Goal: Task Accomplishment & Management: Manage account settings

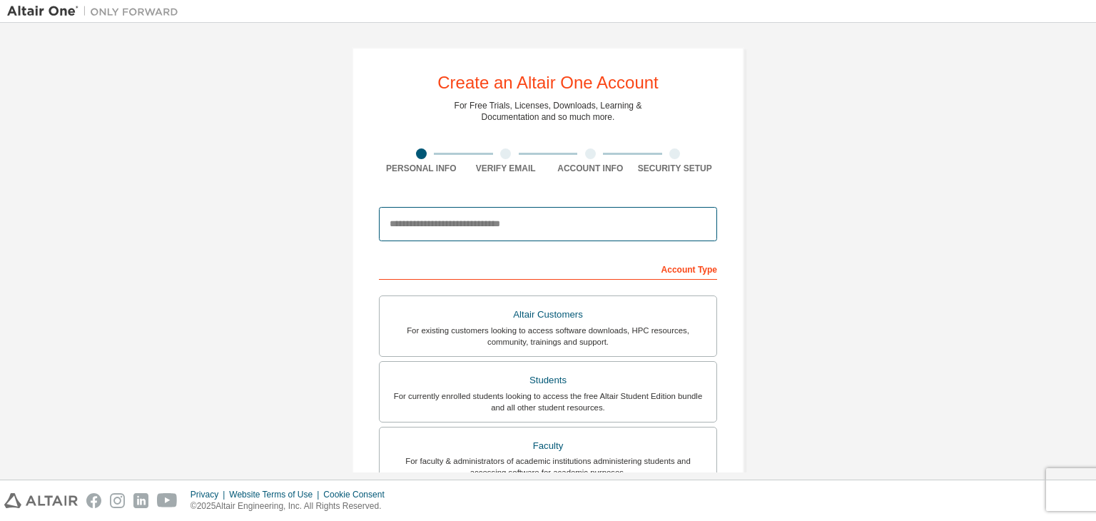
click at [554, 215] on input "email" at bounding box center [548, 224] width 338 height 34
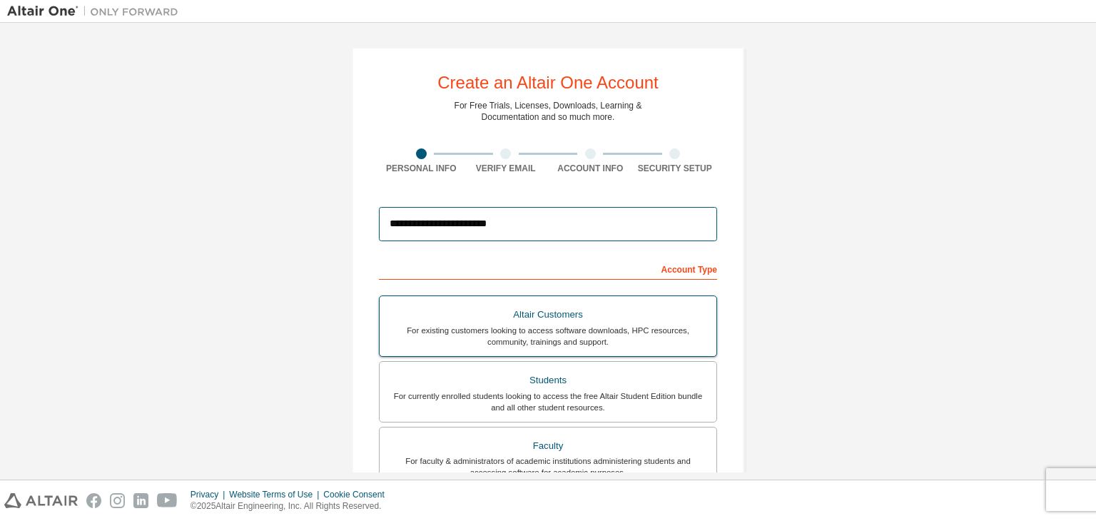
scroll to position [31, 0]
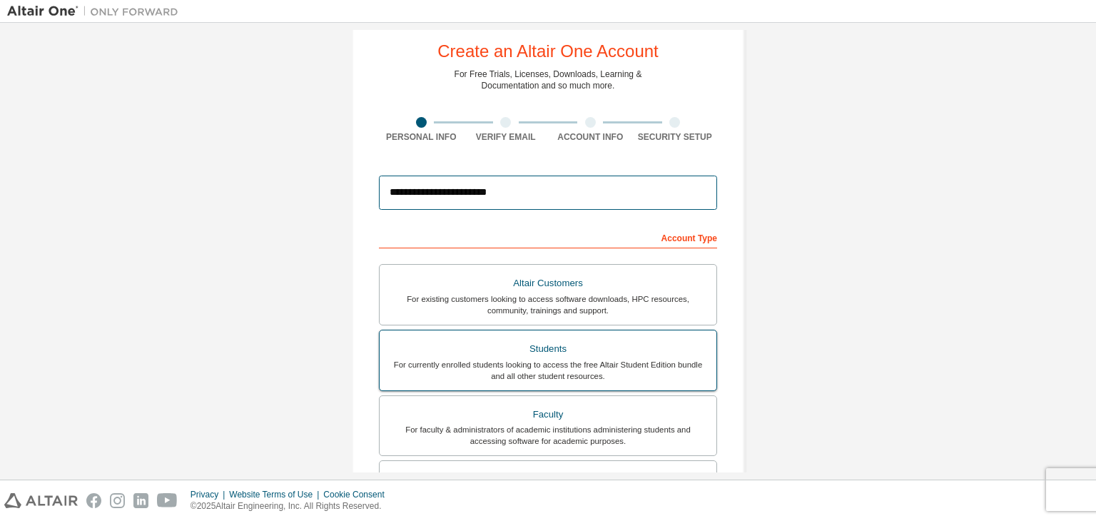
type input "**********"
click at [638, 359] on div "For currently enrolled students looking to access the free Altair Student Editi…" at bounding box center [548, 370] width 320 height 23
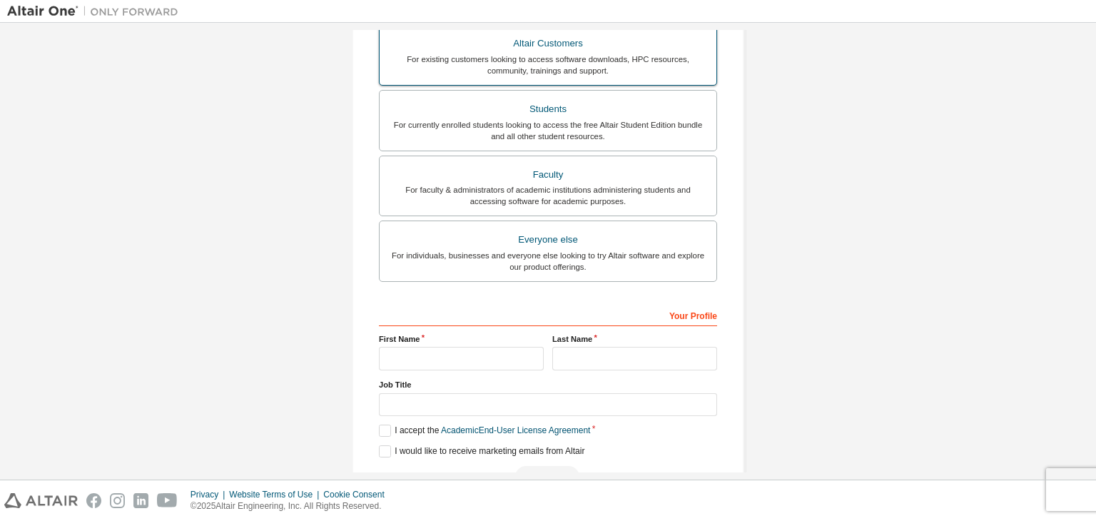
scroll to position [271, 0]
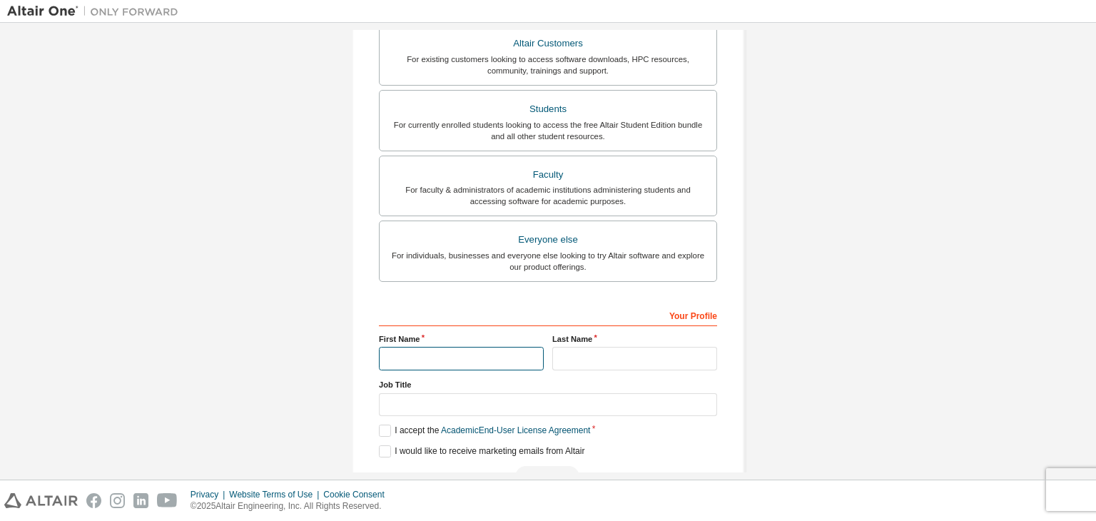
click at [474, 366] on input "text" at bounding box center [461, 359] width 165 height 24
type input "*"
type input "******"
click at [570, 353] on input "text" at bounding box center [634, 359] width 165 height 24
type input "***"
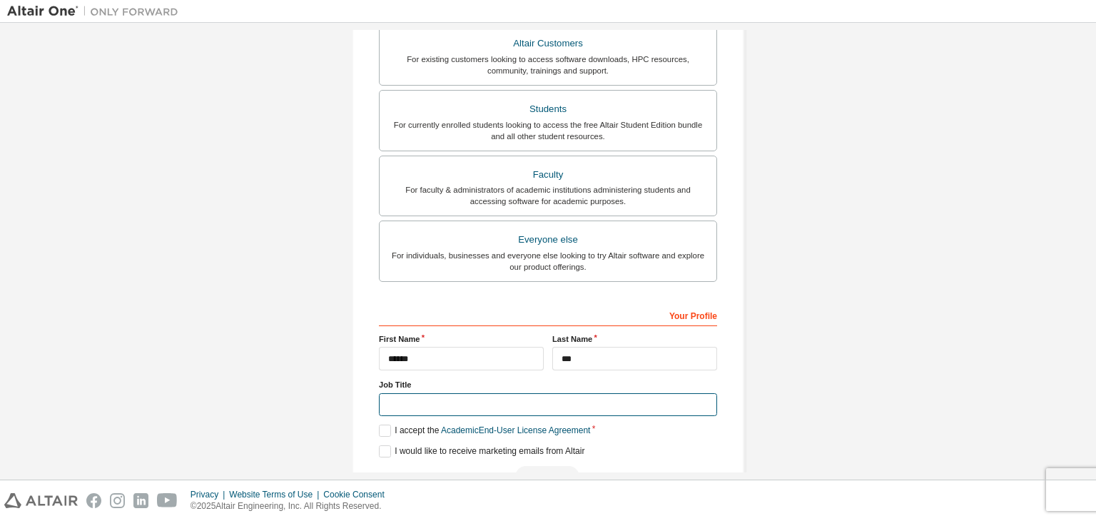
click at [479, 402] on input "text" at bounding box center [548, 405] width 338 height 24
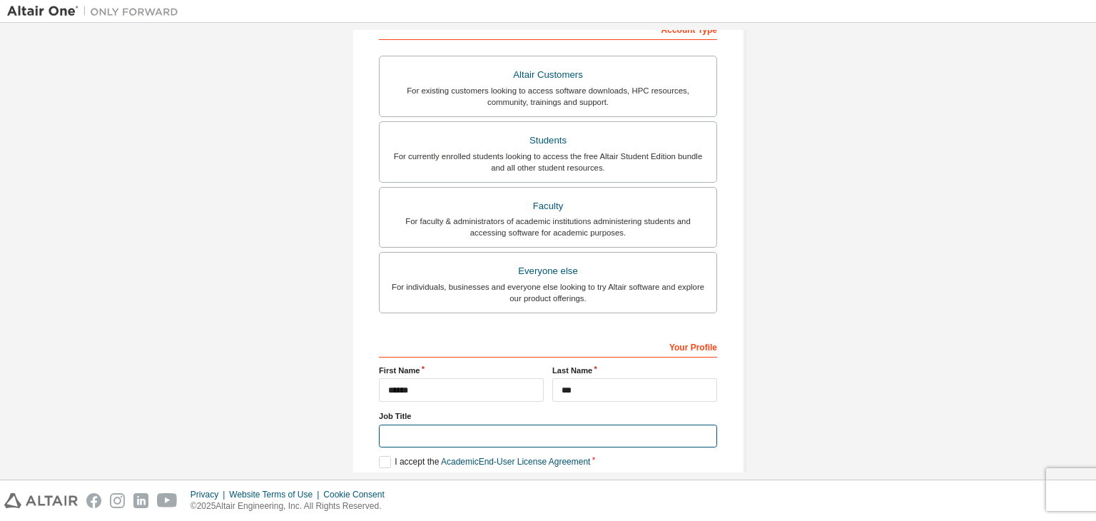
scroll to position [308, 0]
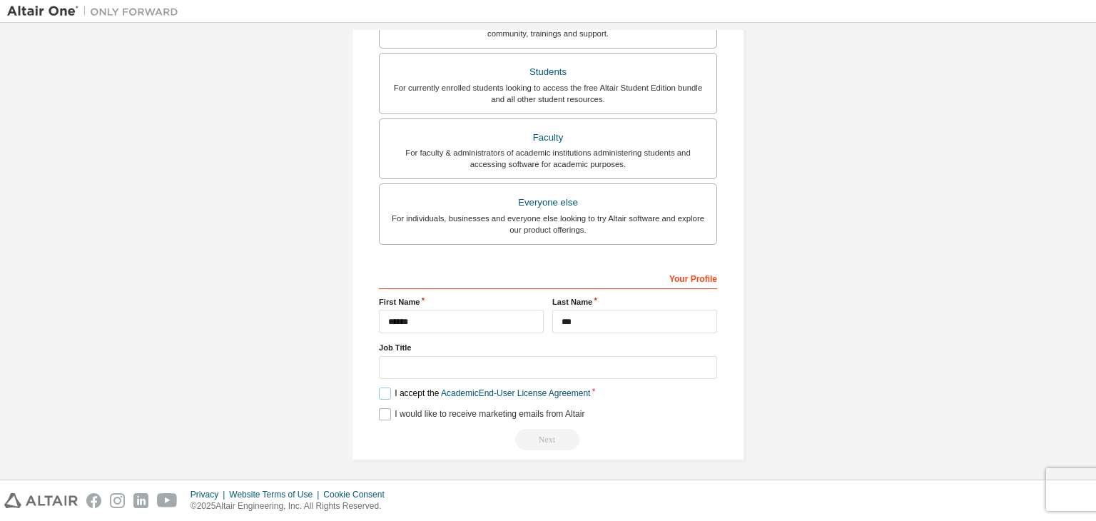
drag, startPoint x: 384, startPoint y: 392, endPoint x: 382, endPoint y: 412, distance: 19.3
click at [382, 412] on div "Your Profile First Name ****** Last Name *** Job Title Please provide State/Pro…" at bounding box center [548, 358] width 338 height 185
click at [382, 412] on label "I would like to receive marketing emails from Altair" at bounding box center [481, 414] width 205 height 12
click at [385, 387] on label "I accept the Academic End-User License Agreement" at bounding box center [484, 393] width 211 height 12
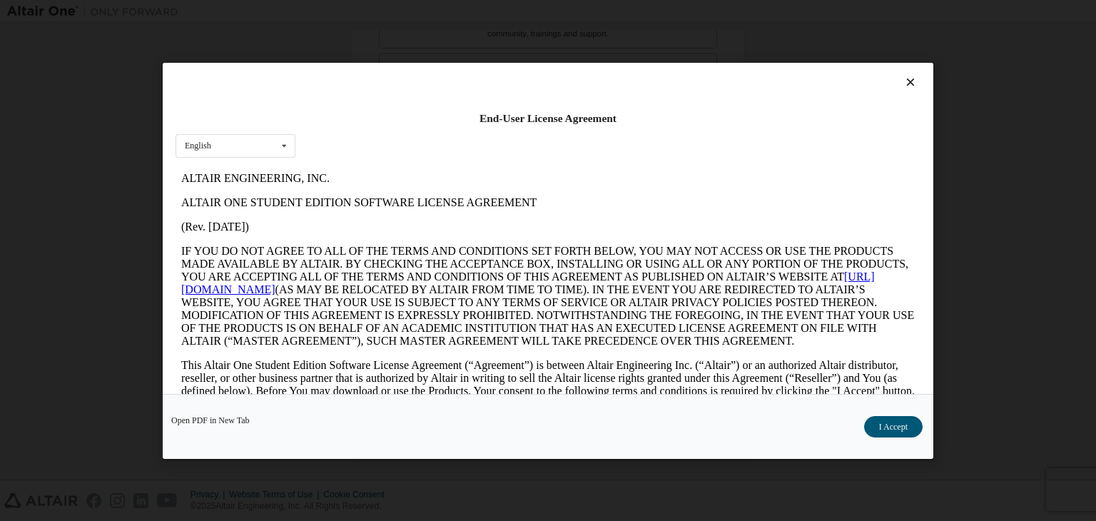
scroll to position [0, 0]
click at [890, 423] on button "I Accept" at bounding box center [893, 426] width 58 height 21
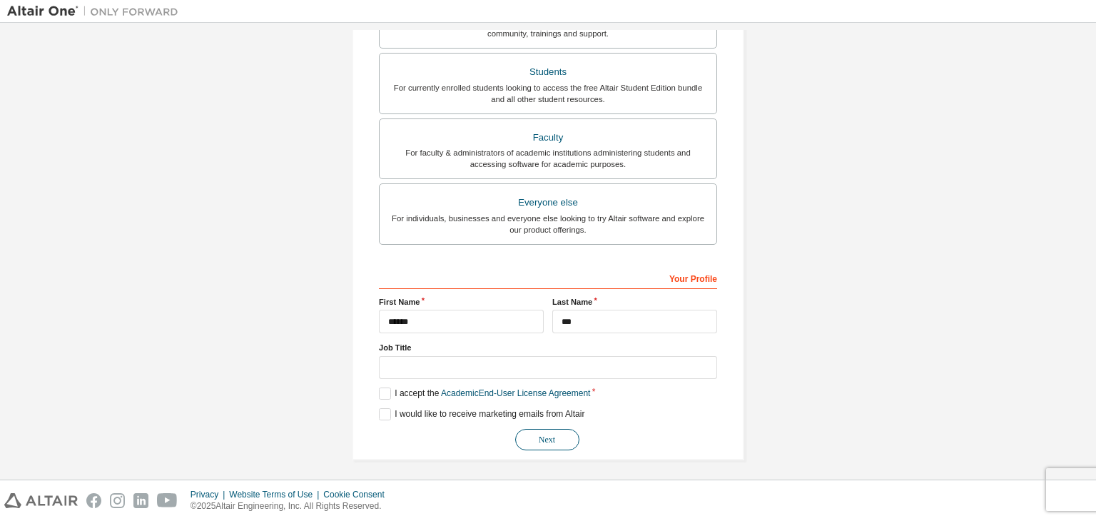
click at [565, 431] on button "Next" at bounding box center [547, 439] width 64 height 21
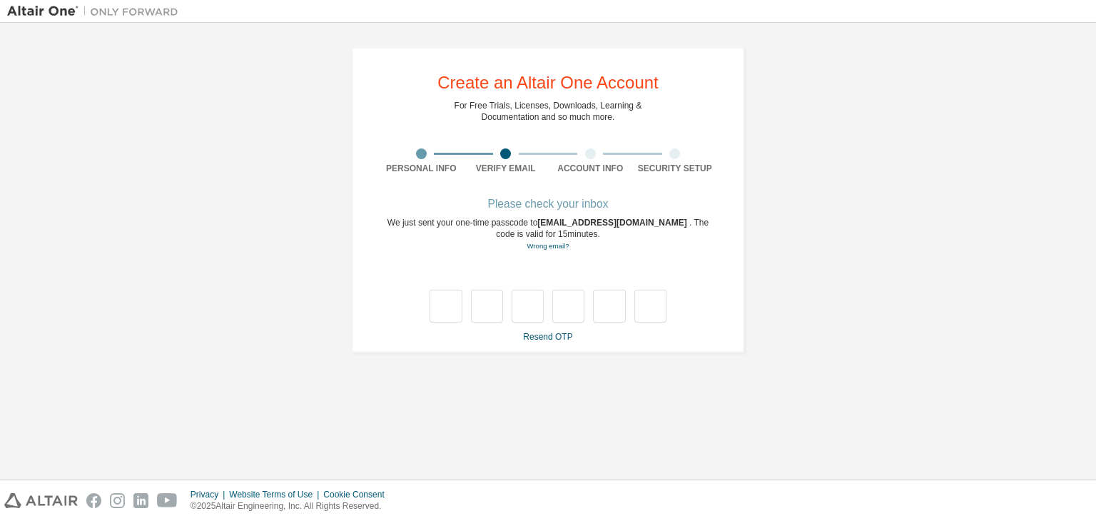
type input "*"
click at [499, 314] on input "*" at bounding box center [487, 306] width 32 height 33
click at [497, 309] on input "text" at bounding box center [487, 306] width 32 height 33
type input "*"
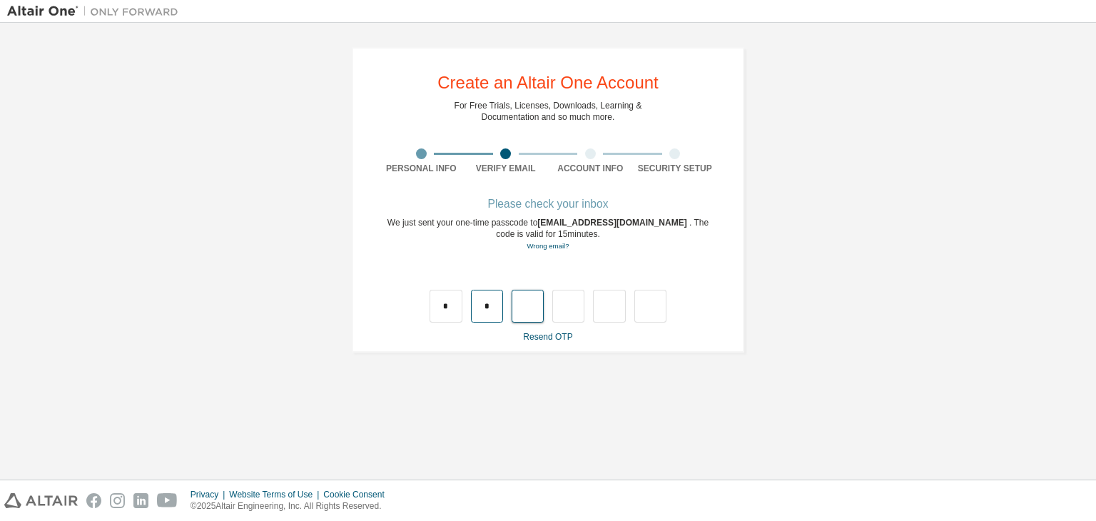
type input "*"
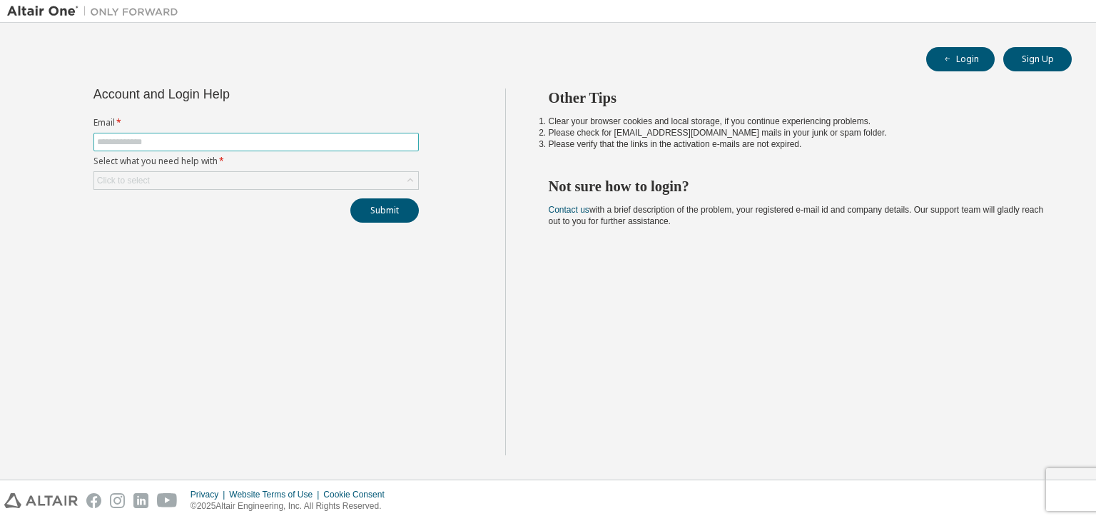
click at [220, 146] on input "text" at bounding box center [256, 141] width 318 height 11
type input "**********"
click at [225, 179] on div "Click to select" at bounding box center [256, 180] width 324 height 17
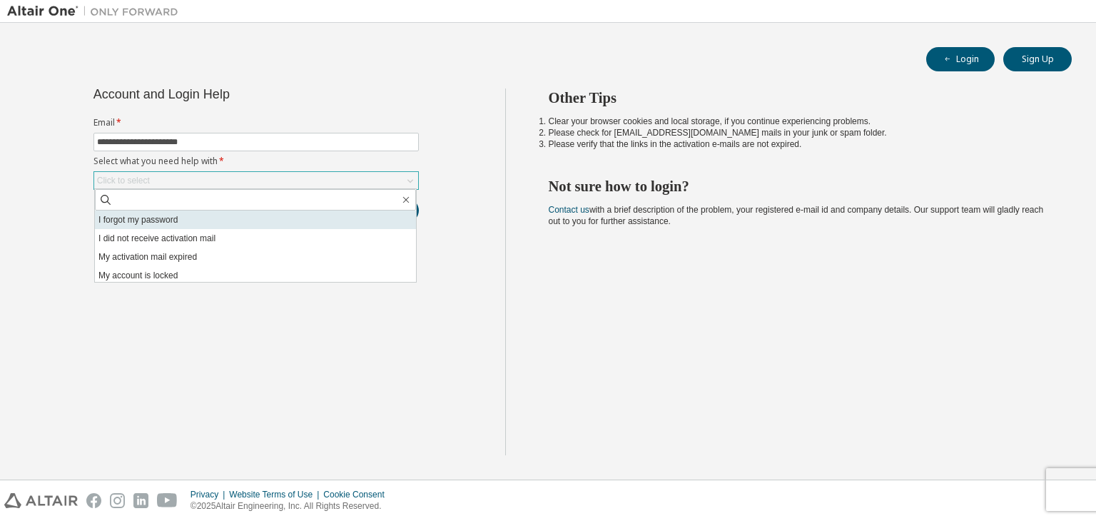
click at [187, 224] on li "I forgot my password" at bounding box center [255, 219] width 321 height 19
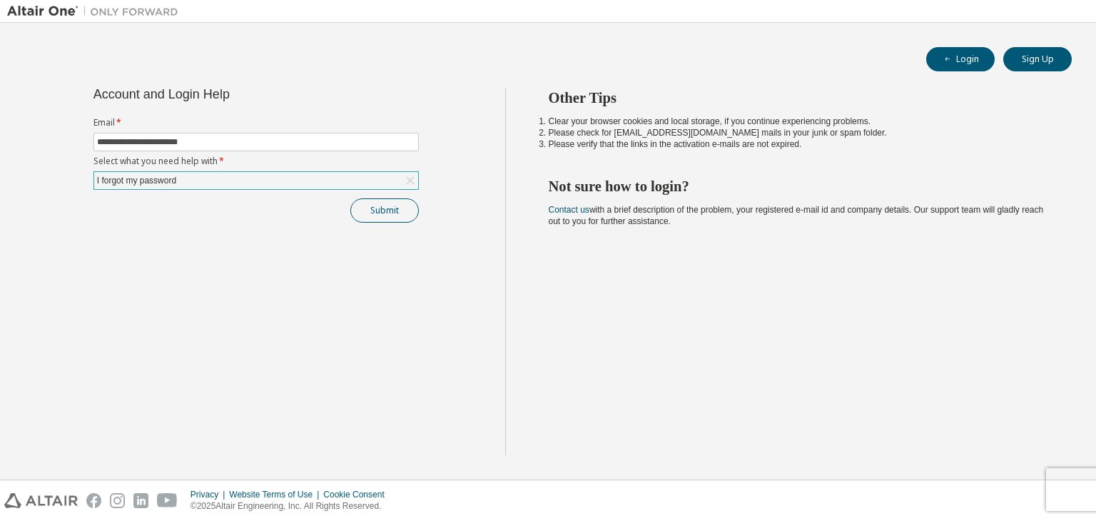
drag, startPoint x: 187, startPoint y: 224, endPoint x: 366, endPoint y: 205, distance: 180.1
click at [366, 205] on div "**********" at bounding box center [256, 271] width 498 height 367
click at [366, 205] on button "Submit" at bounding box center [384, 210] width 68 height 24
click at [522, 343] on div "Other Tips Clear your browser cookies and local storage, if you continue experi…" at bounding box center [797, 271] width 584 height 367
